Goal: Transaction & Acquisition: Download file/media

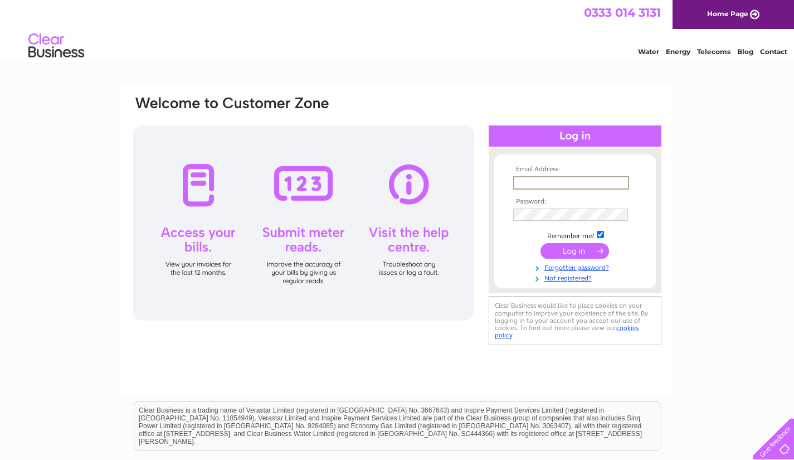
click at [550, 179] on input "text" at bounding box center [571, 182] width 116 height 13
type input "[EMAIL_ADDRESS][DOMAIN_NAME]"
click at [578, 251] on input "submit" at bounding box center [574, 250] width 69 height 16
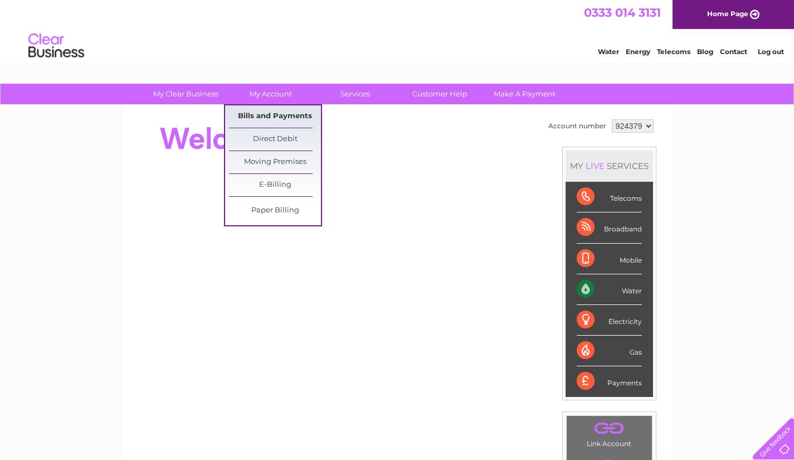
click at [290, 118] on link "Bills and Payments" at bounding box center [275, 116] width 92 height 22
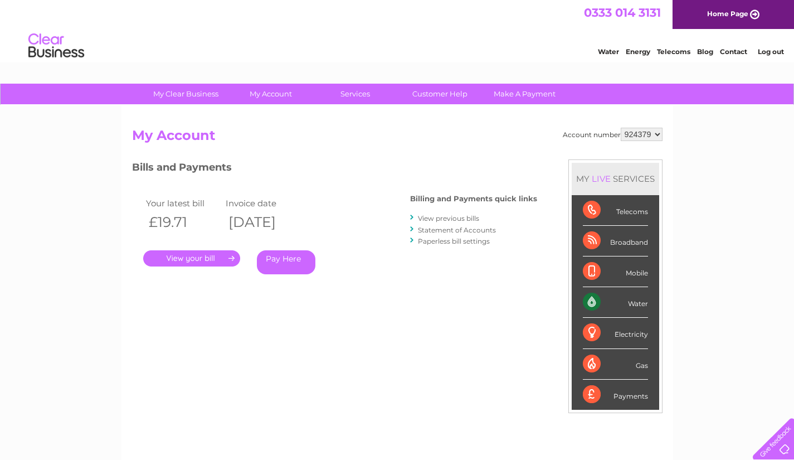
click at [194, 262] on link "." at bounding box center [191, 258] width 97 height 16
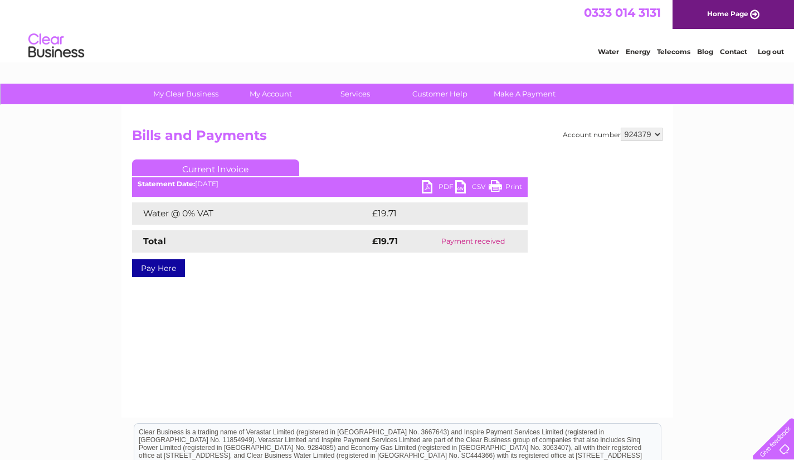
click at [432, 187] on link "PDF" at bounding box center [438, 188] width 33 height 16
